Goal: Navigation & Orientation: Find specific page/section

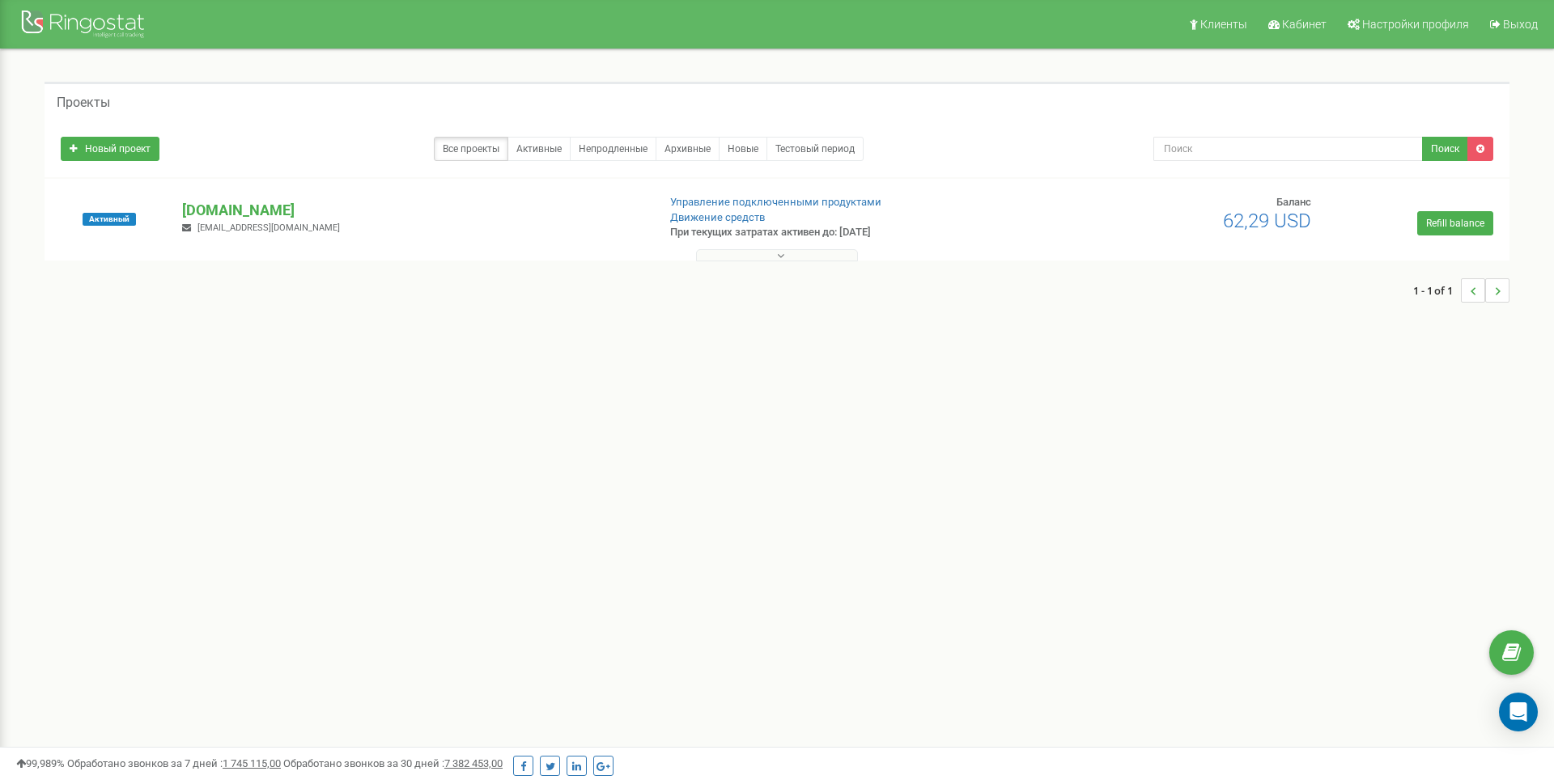
drag, startPoint x: 241, startPoint y: 213, endPoint x: 302, endPoint y: 233, distance: 64.2
click at [240, 213] on p "[DOMAIN_NAME]" at bounding box center [413, 210] width 461 height 21
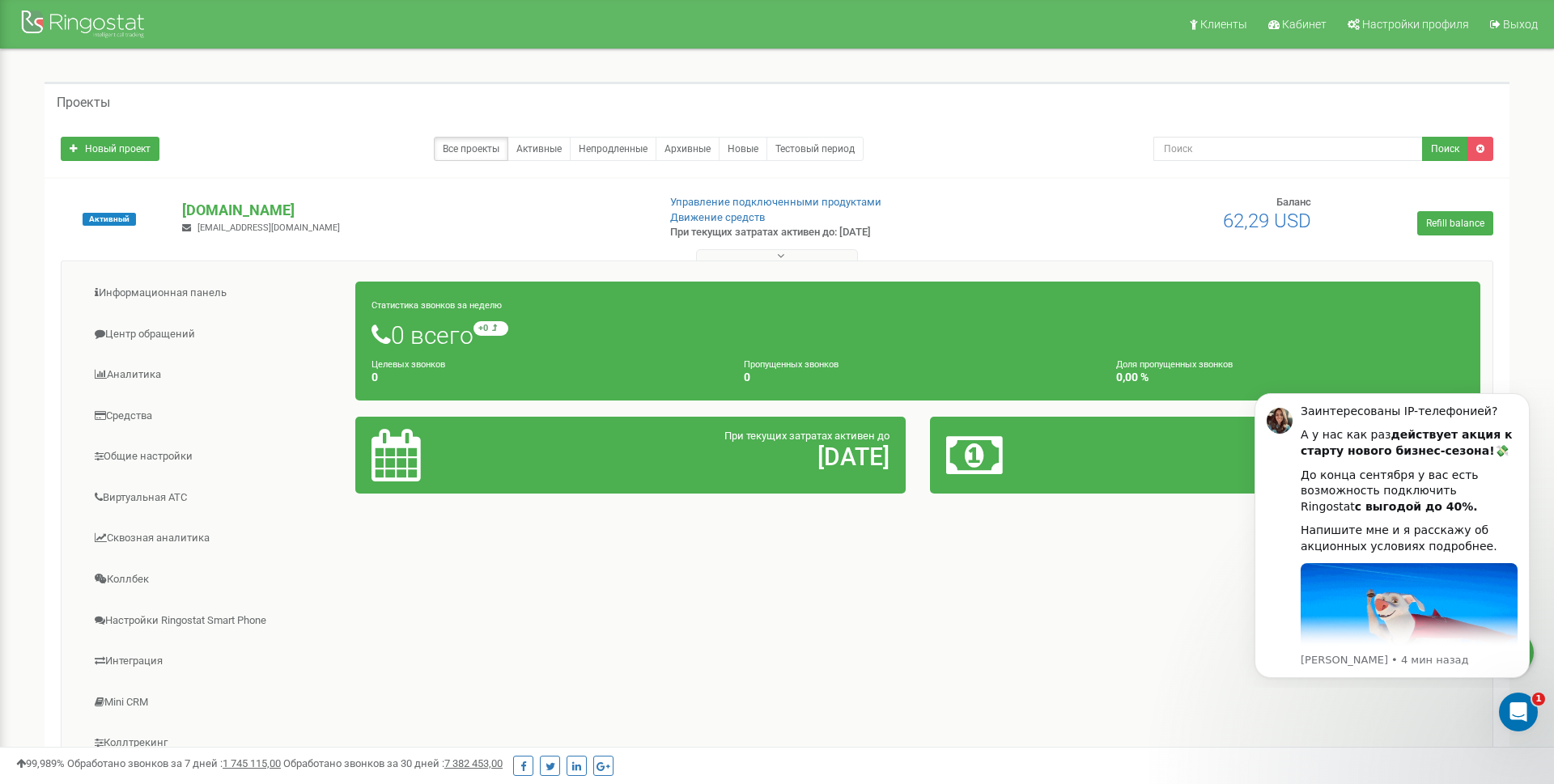
scroll to position [14, 0]
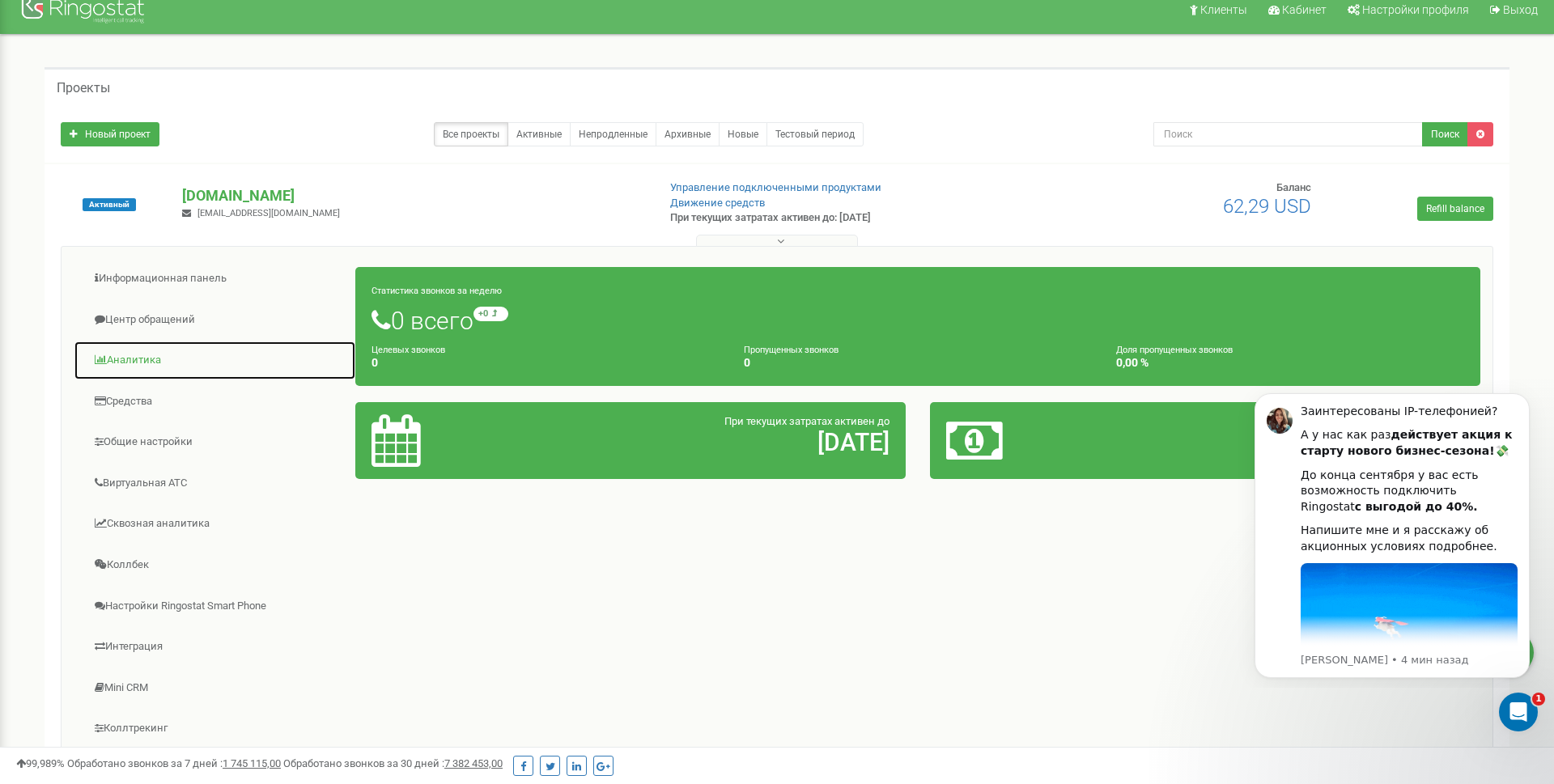
click at [135, 361] on link "Аналитика" at bounding box center [214, 360] width 282 height 39
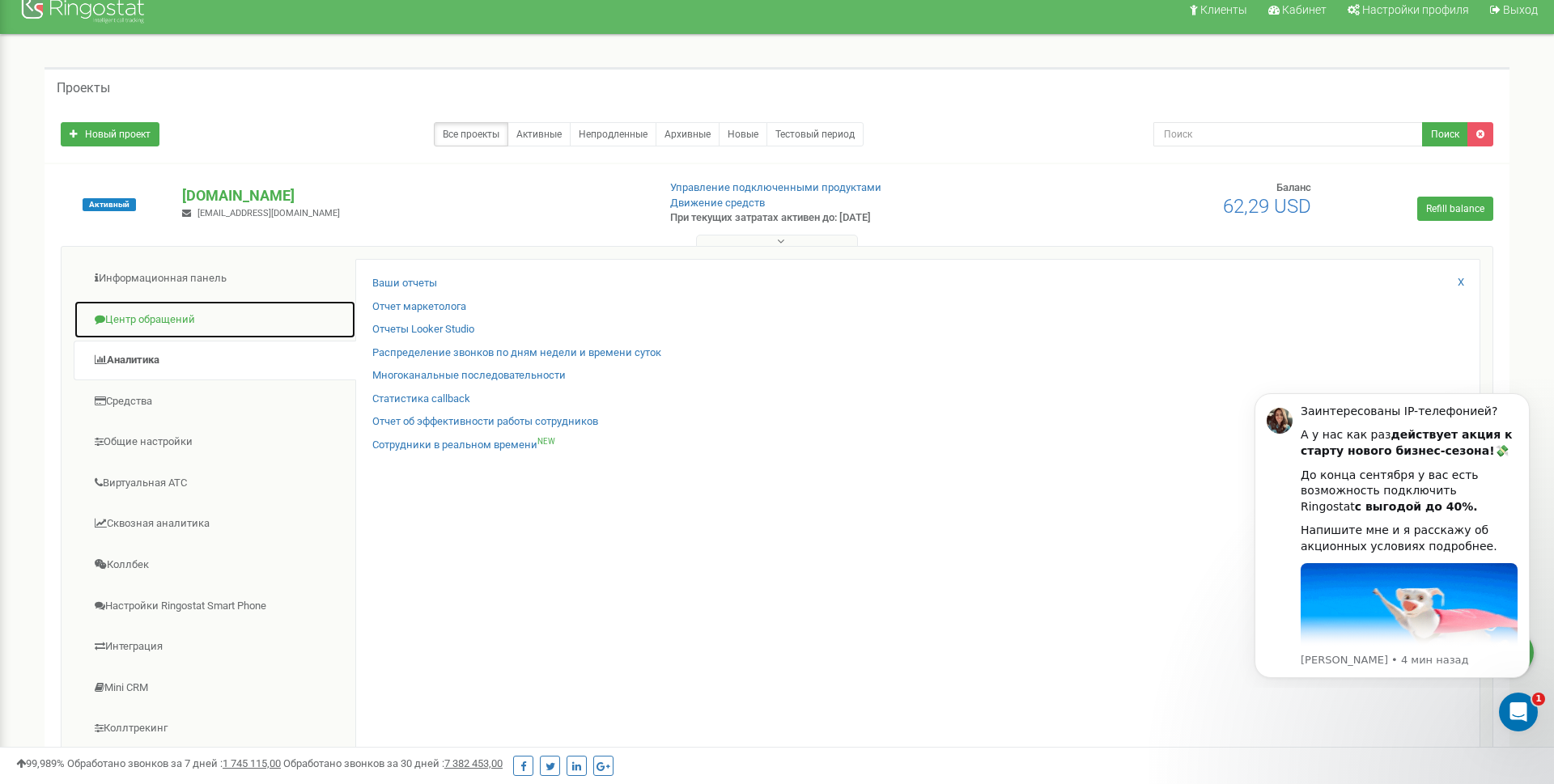
click at [164, 319] on link "Центр обращений" at bounding box center [214, 320] width 282 height 39
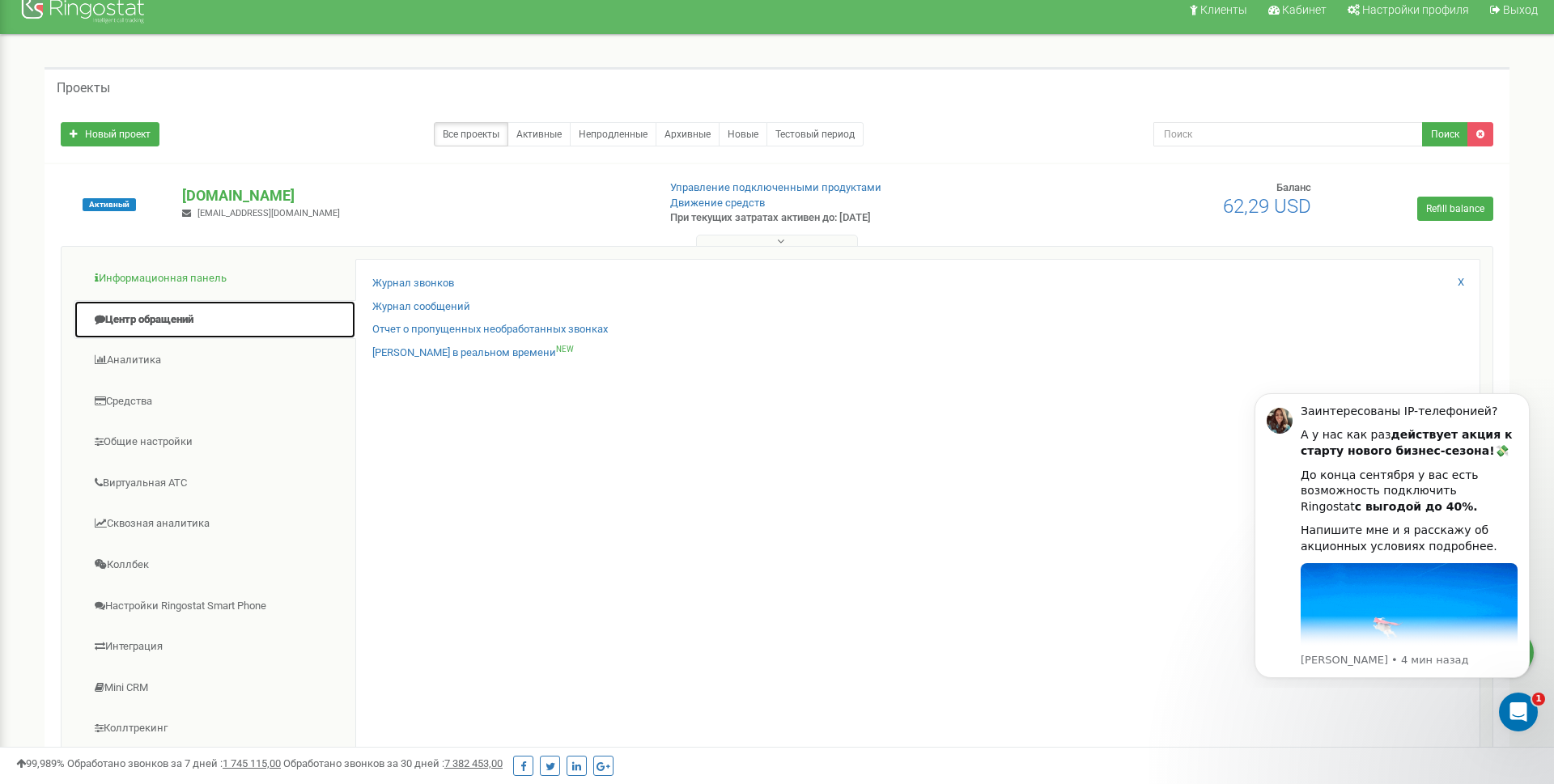
scroll to position [13, 0]
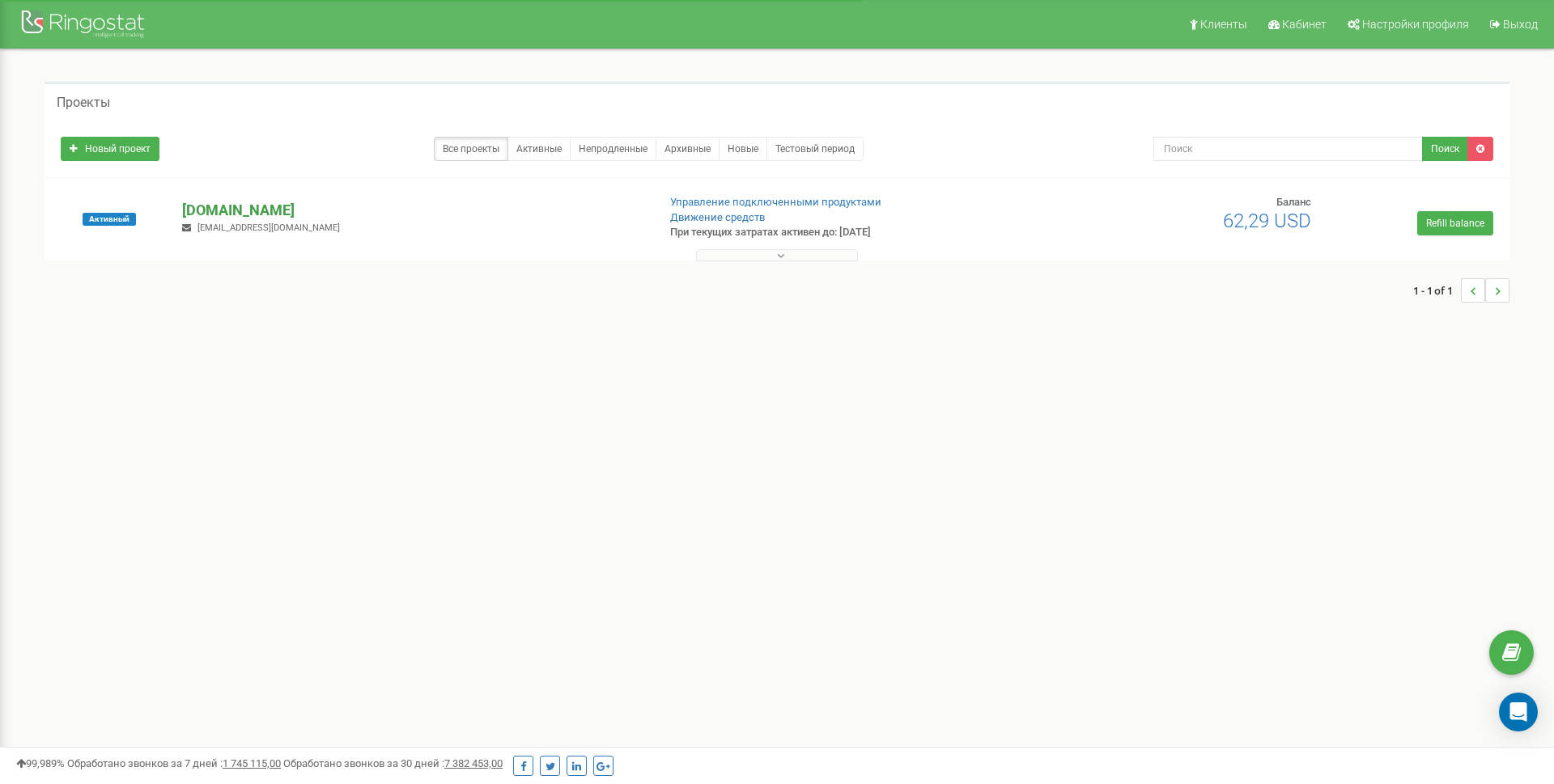
click at [216, 216] on p "[DOMAIN_NAME]" at bounding box center [413, 210] width 461 height 21
